Goal: Find specific page/section: Find specific page/section

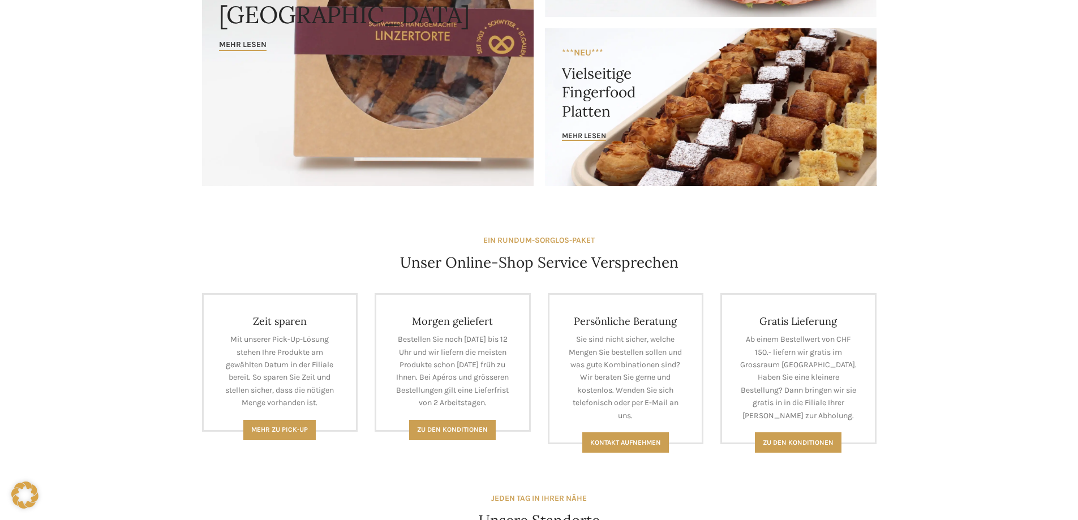
scroll to position [509, 0]
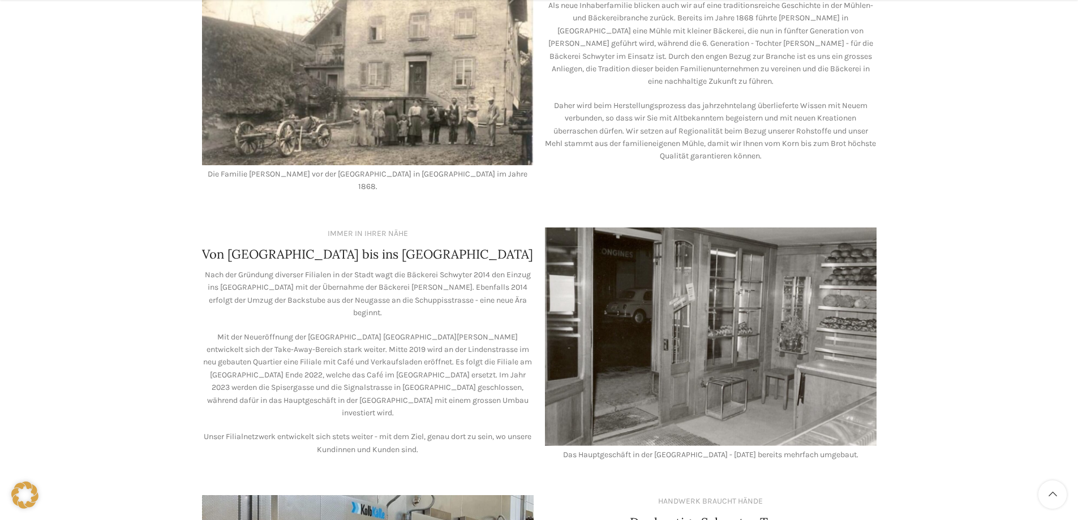
scroll to position [1002, 0]
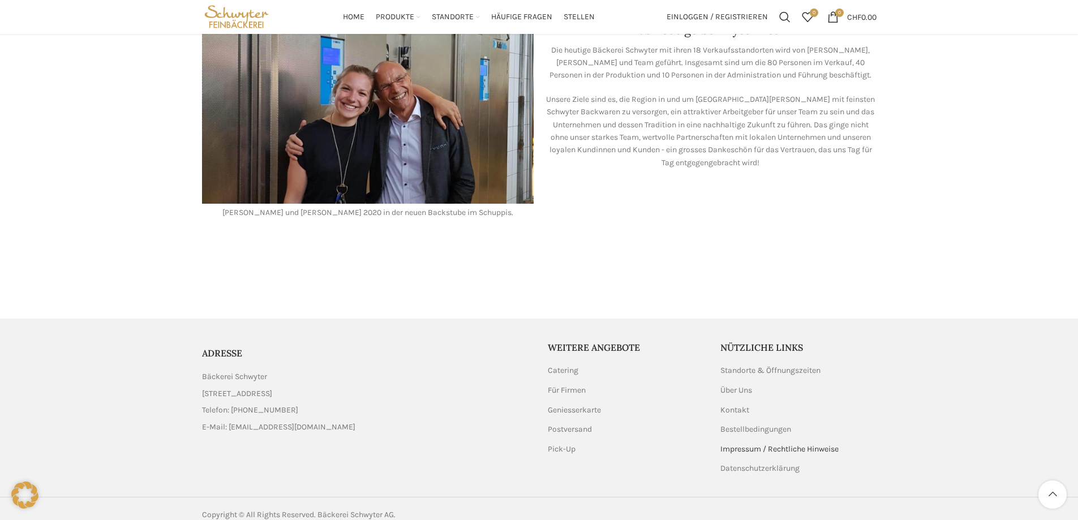
click at [742, 444] on link "Impressum / Rechtliche Hinweise" at bounding box center [780, 449] width 119 height 11
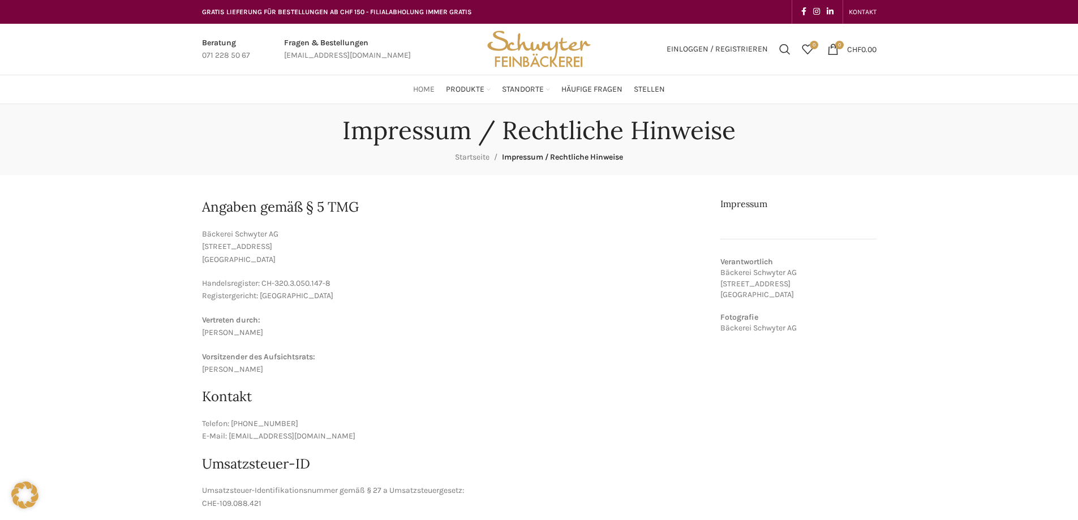
click at [434, 88] on span "Home" at bounding box center [424, 89] width 22 height 11
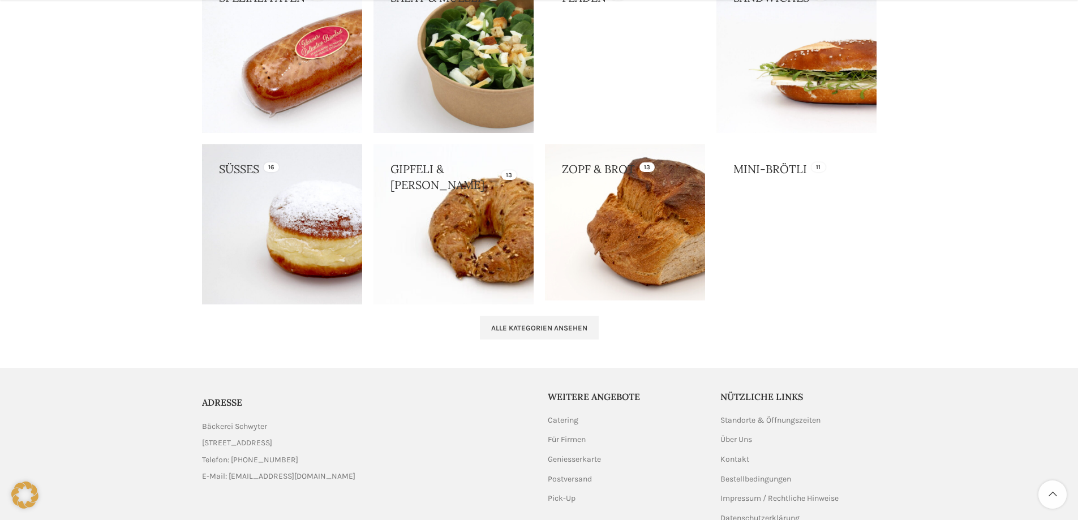
scroll to position [1141, 0]
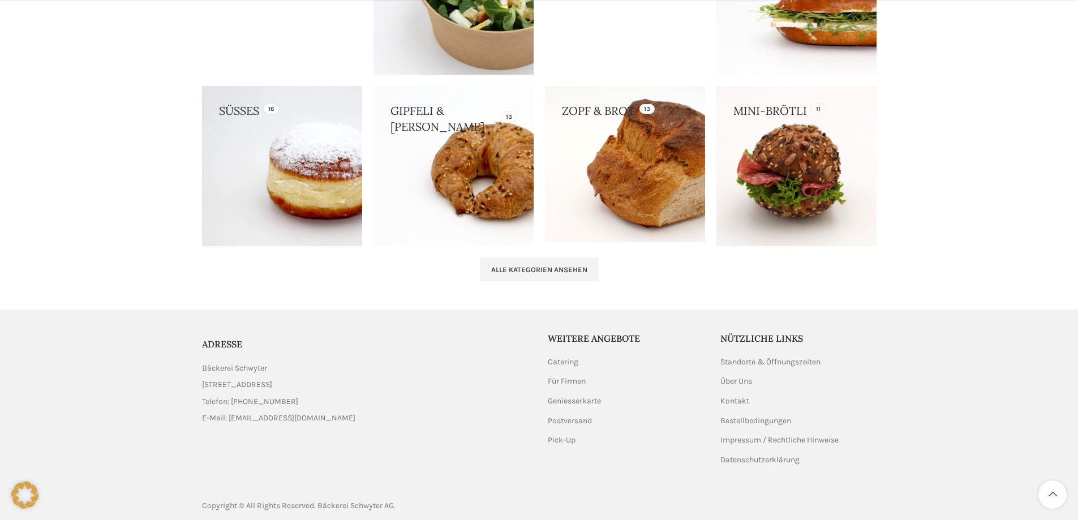
scroll to position [1141, 0]
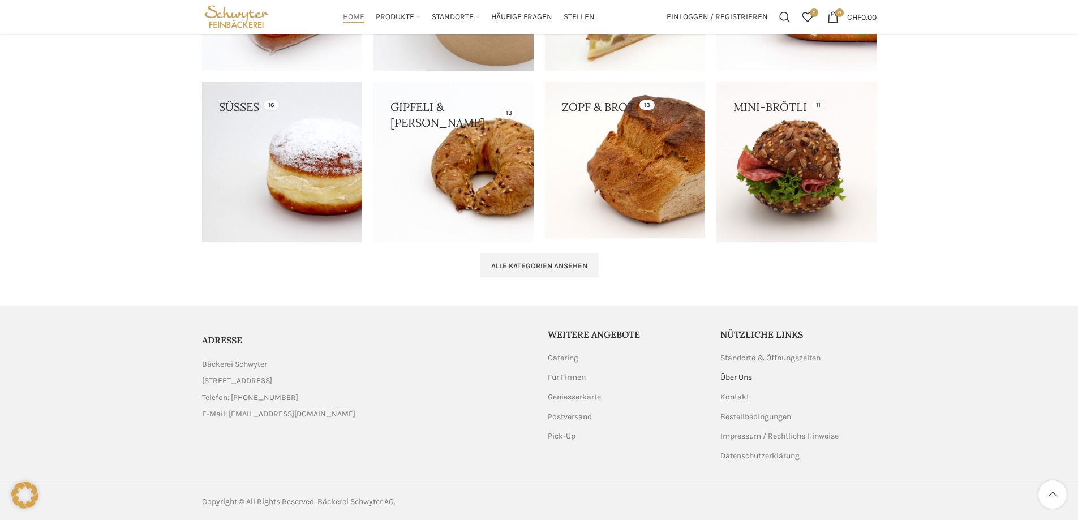
click at [740, 379] on link "Über Uns" at bounding box center [737, 377] width 33 height 11
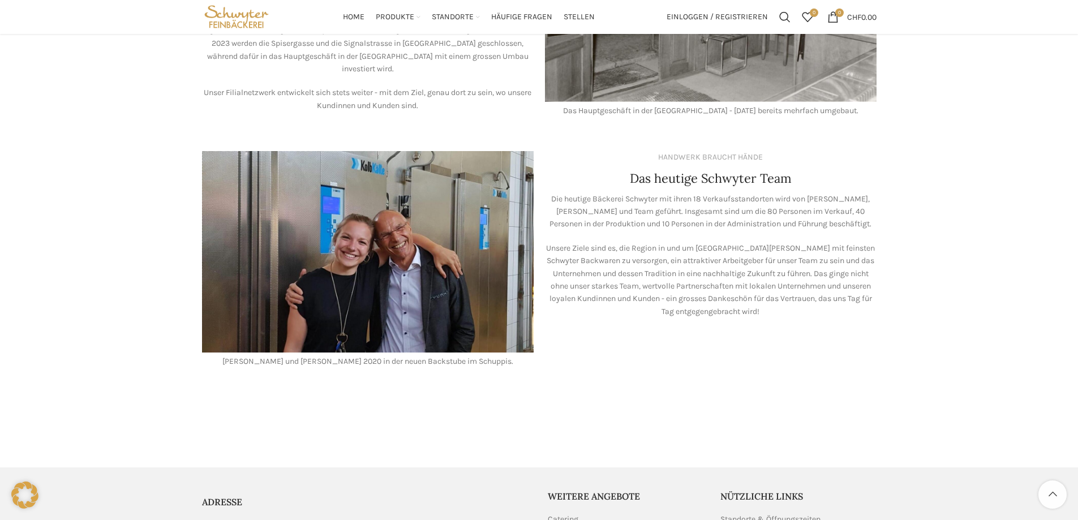
scroll to position [1002, 0]
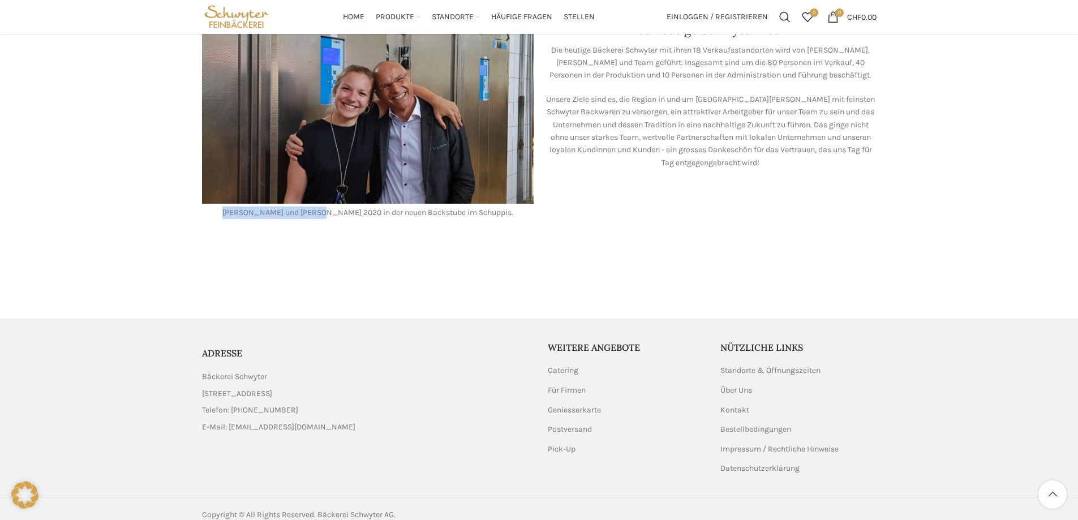
drag, startPoint x: 243, startPoint y: 199, endPoint x: 333, endPoint y: 200, distance: 89.4
click at [333, 207] on p "Lea und Valentin Stöckli 2020 in der neuen Backstube im Schuppis." at bounding box center [368, 213] width 332 height 12
copy p "Lea und Valentin Stöckli"
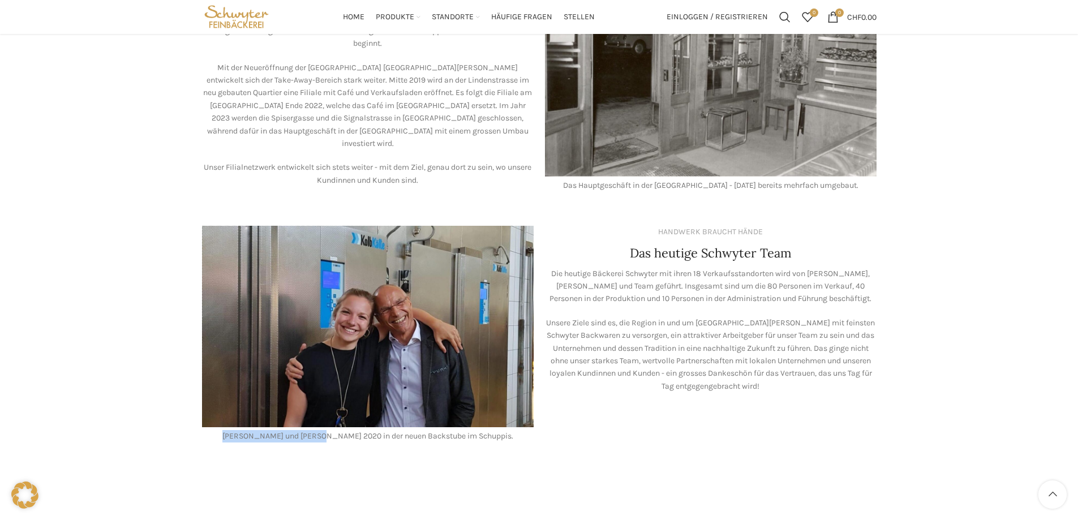
scroll to position [776, 0]
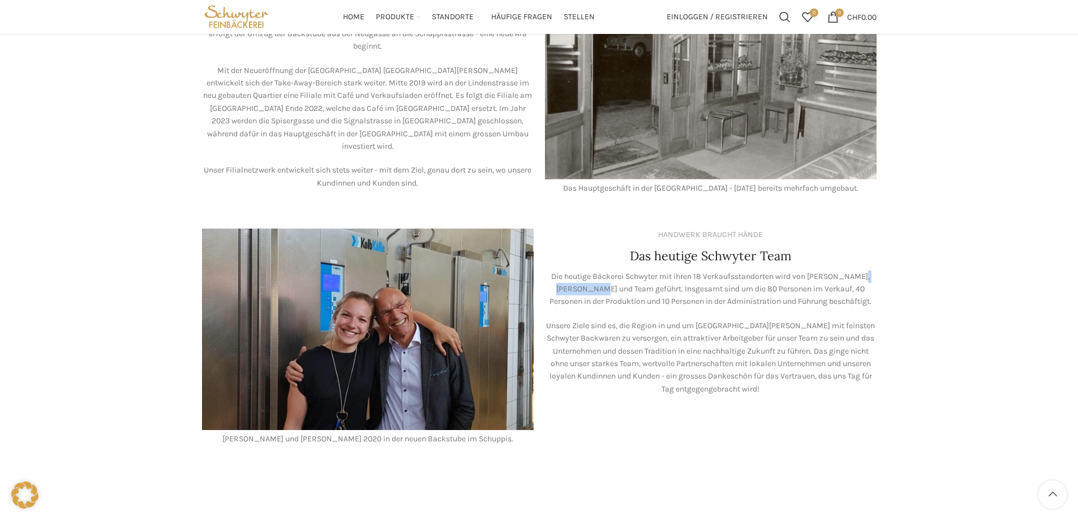
drag, startPoint x: 854, startPoint y: 264, endPoint x: 573, endPoint y: 275, distance: 280.4
click at [573, 275] on p "Die heutige Bäckerei Schwyter mit ihren 18 Verkaufsstandorten wird von Lea Stöc…" at bounding box center [711, 290] width 332 height 38
copy p "Diana Seifert"
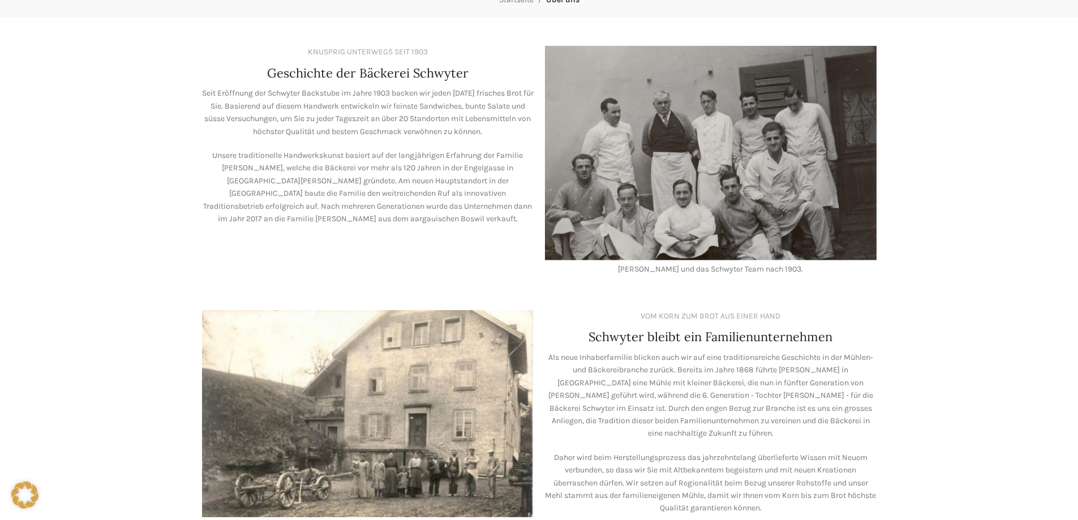
scroll to position [0, 0]
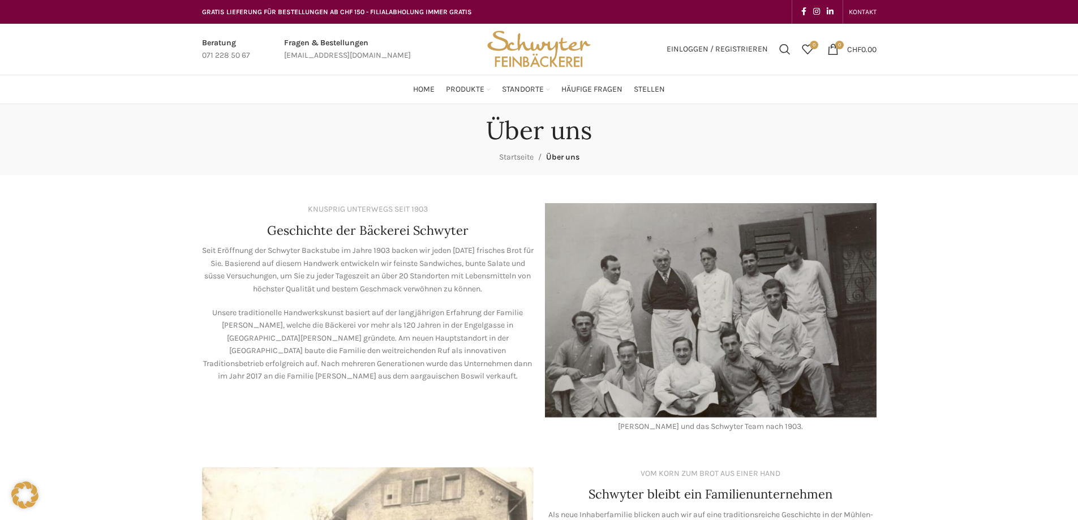
click at [535, 45] on img "Site logo" at bounding box center [538, 49] width 111 height 51
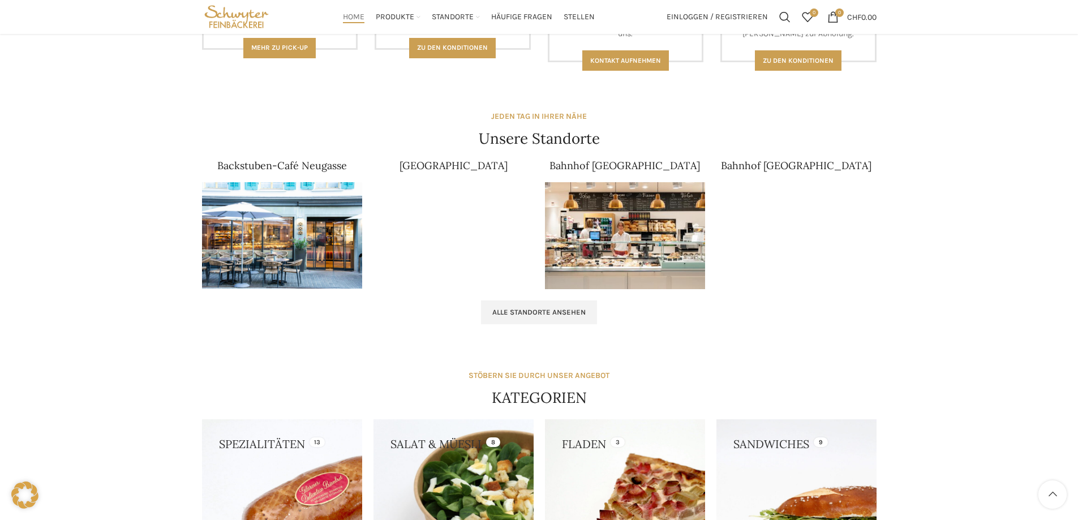
scroll to position [623, 0]
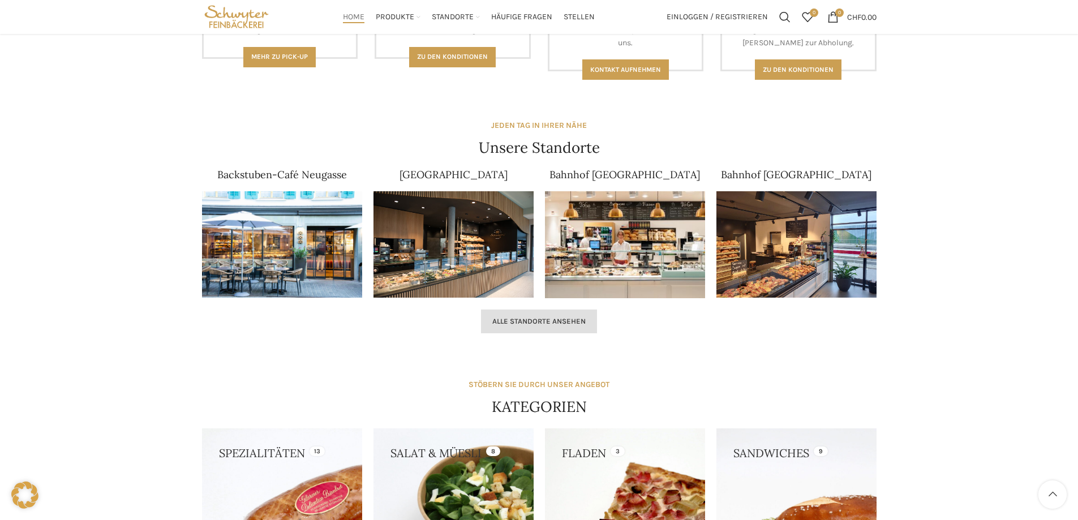
click at [573, 328] on link "Alle Standorte ansehen" at bounding box center [539, 322] width 116 height 24
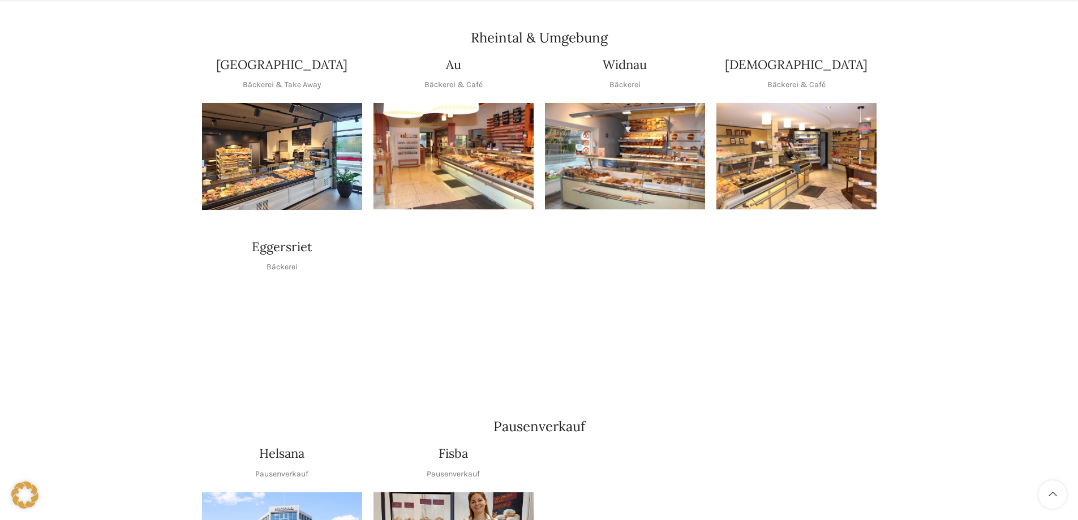
scroll to position [1019, 0]
